Goal: Task Accomplishment & Management: Use online tool/utility

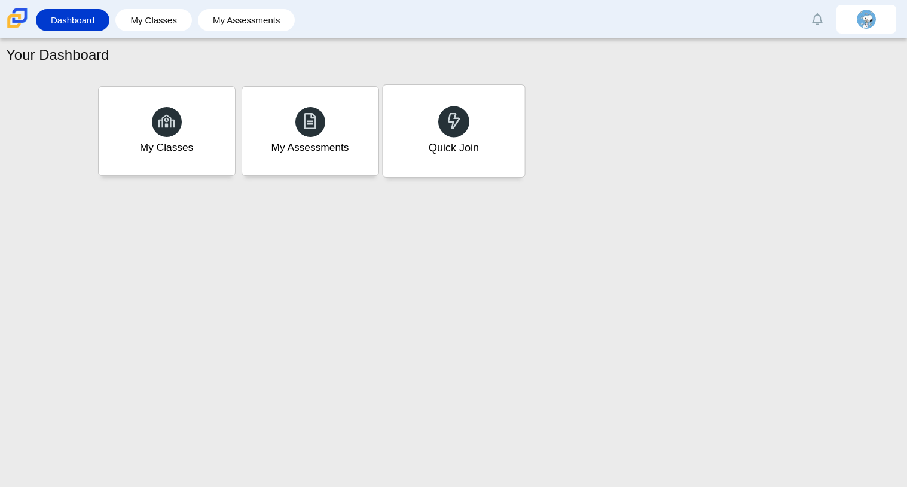
click at [496, 114] on div "Quick Join" at bounding box center [454, 131] width 142 height 92
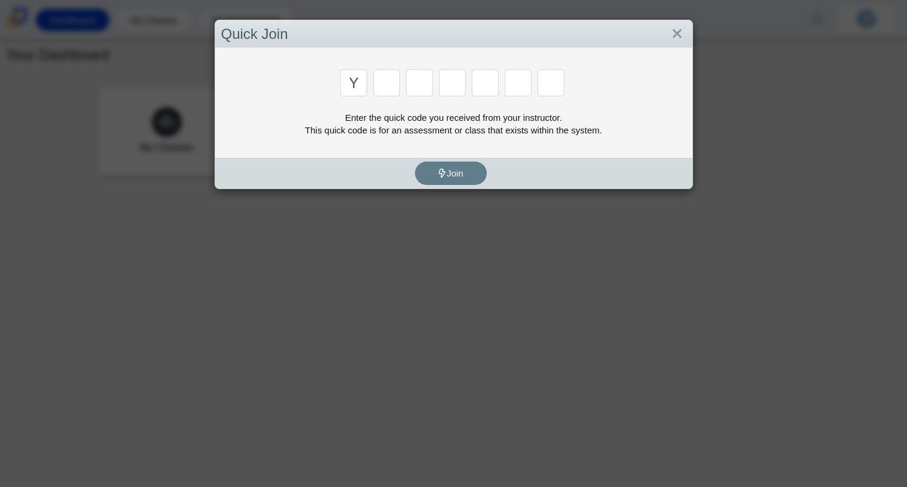
type input "y"
type input "3"
type input "k"
type input "3"
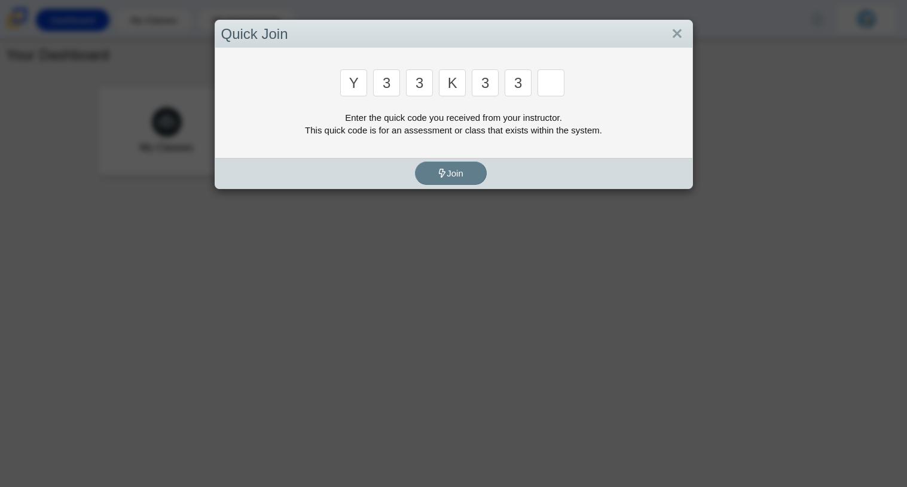
type input "3"
type input "e"
type input "4"
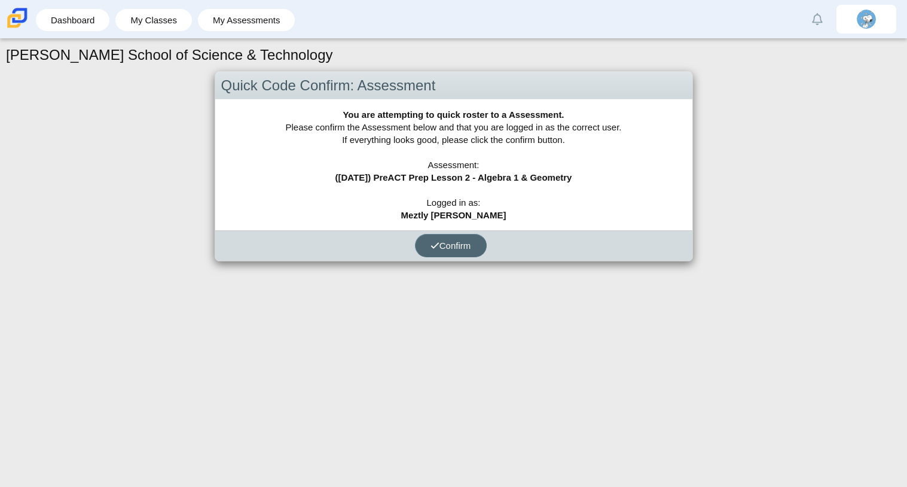
click at [450, 248] on span "Confirm" at bounding box center [451, 245] width 41 height 10
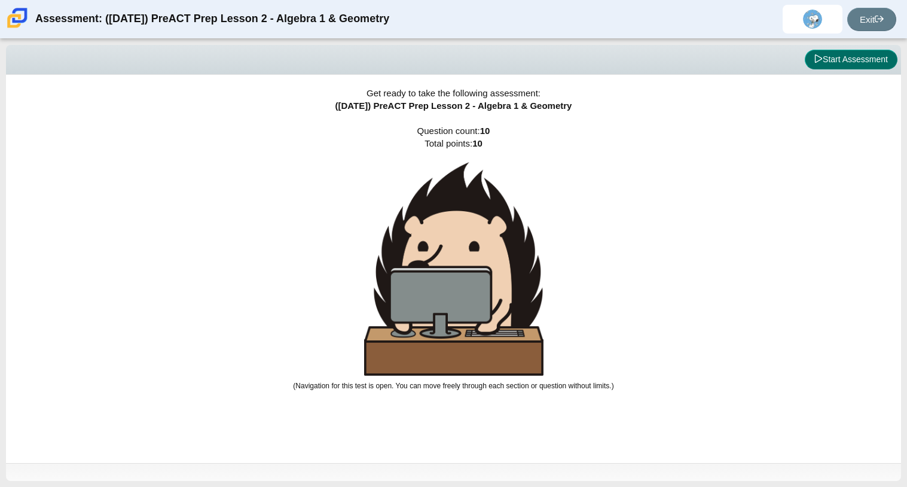
click at [862, 50] on button "Start Assessment" at bounding box center [851, 60] width 93 height 20
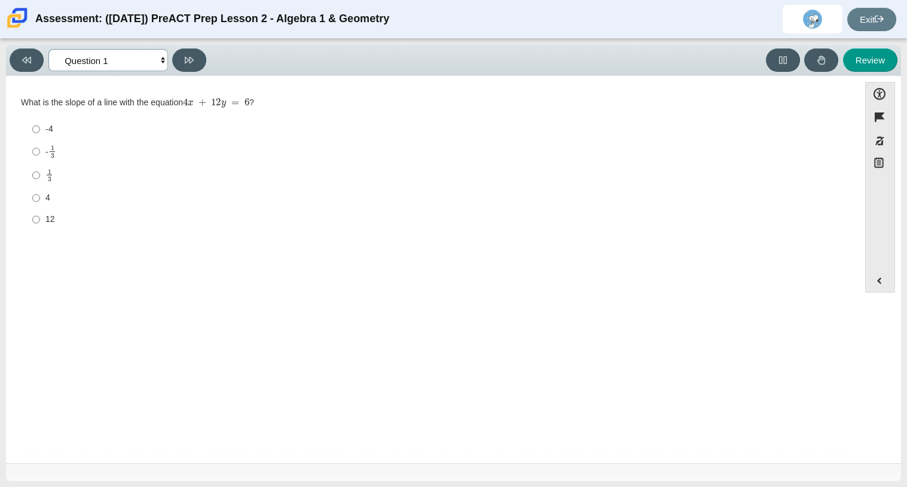
click at [104, 55] on select "Questions Question 1 Question 2 Question 3 Question 4 Question 5 Question 6 Que…" at bounding box center [108, 60] width 120 height 22
select select "89427bb7-e313-4f00-988f-8b8255897029"
click at [48, 49] on select "Questions Question 1 Question 2 Question 3 Question 4 Question 5 Question 6 Que…" at bounding box center [108, 60] width 120 height 22
click at [66, 62] on select "Questions Question 1 Question 2 Question 3 Question 4 Question 5 Question 6 Que…" at bounding box center [108, 60] width 120 height 22
click at [297, 101] on div "If m + 3 m + 2 = 30 , then m = ?" at bounding box center [433, 103] width 824 height 12
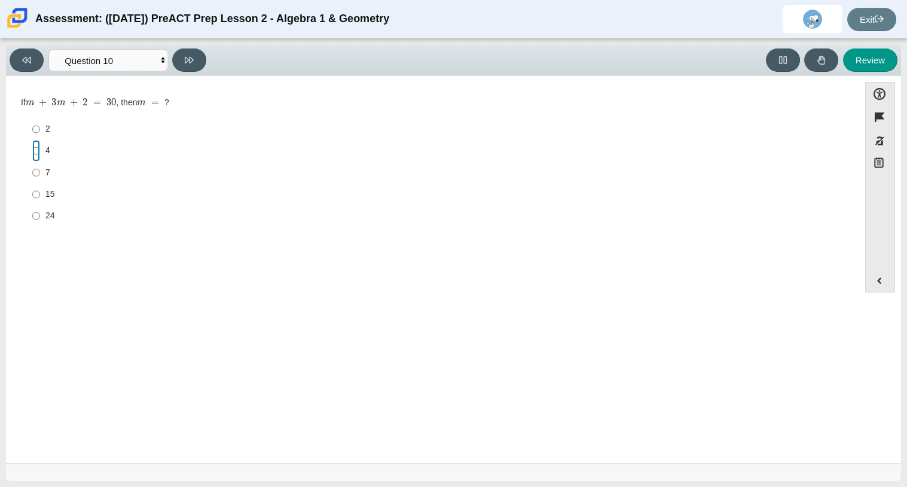
click at [38, 150] on input "4 4" at bounding box center [36, 151] width 8 height 22
radio input "true"
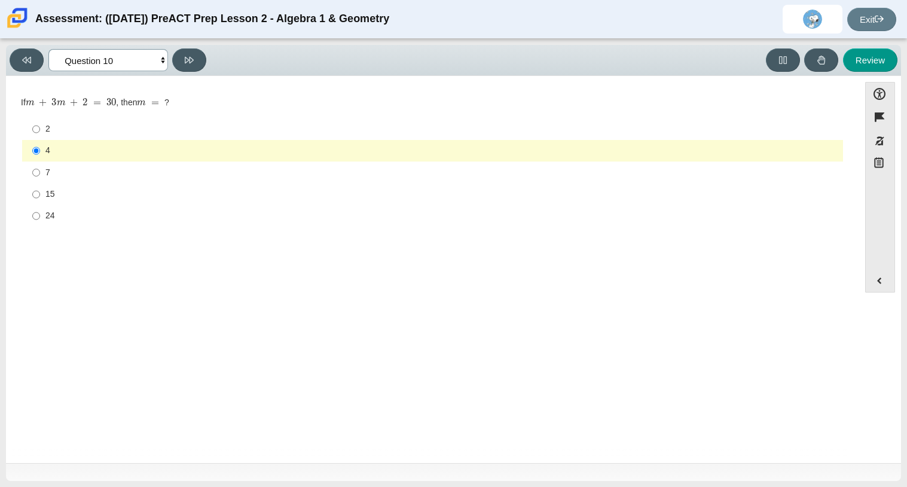
click at [142, 53] on select "Questions Question 1 Question 2 Question 3 Question 4 Question 5 Question 6 Que…" at bounding box center [108, 60] width 120 height 22
select select "210571de-36a6-4d8e-a361-ceff8ef801dc"
click at [48, 49] on select "Questions Question 1 Question 2 Question 3 Question 4 Question 5 Question 6 Que…" at bounding box center [108, 60] width 120 height 22
